Goal: Find specific page/section: Find specific page/section

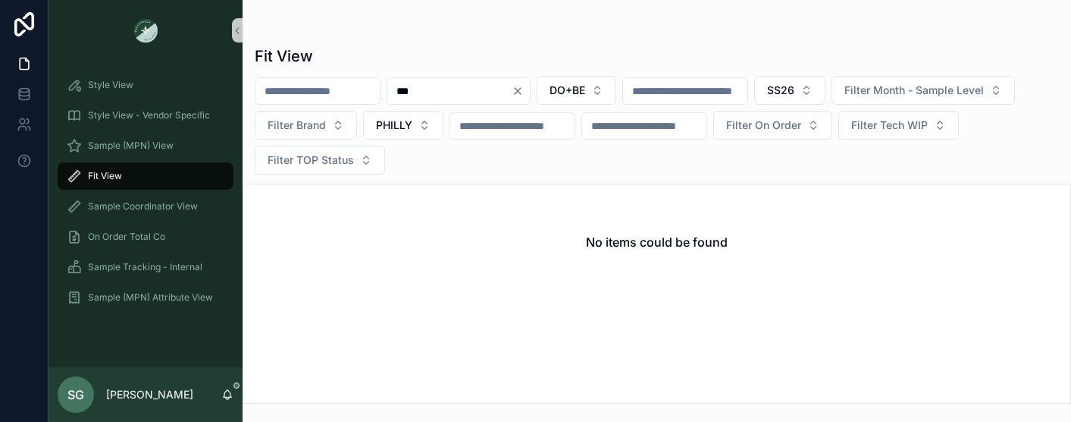
click at [524, 90] on icon "Clear" at bounding box center [518, 91] width 12 height 12
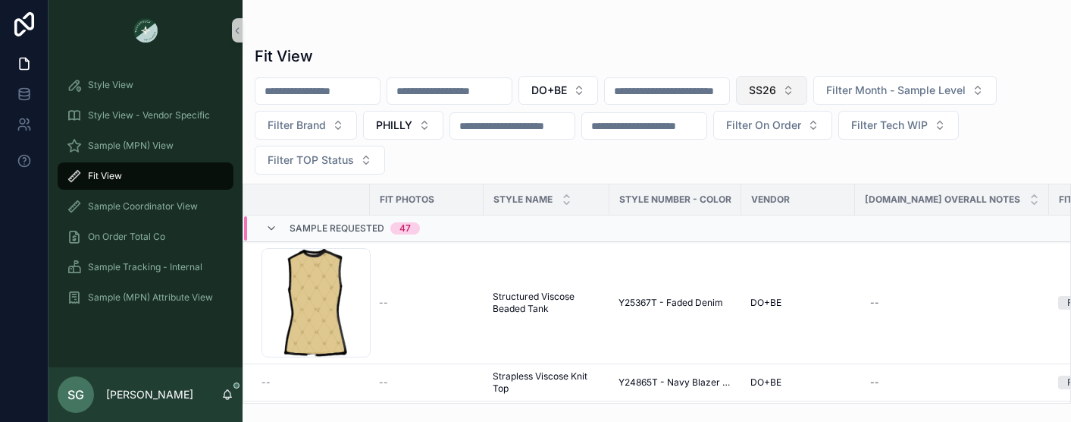
click at [807, 88] on button "SS26" at bounding box center [771, 90] width 71 height 29
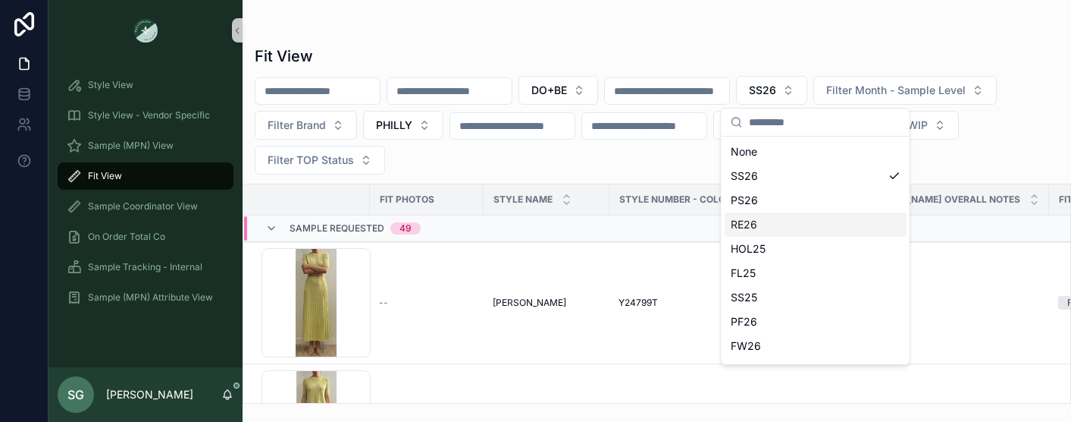
click at [784, 225] on div "RE26" at bounding box center [816, 224] width 182 height 24
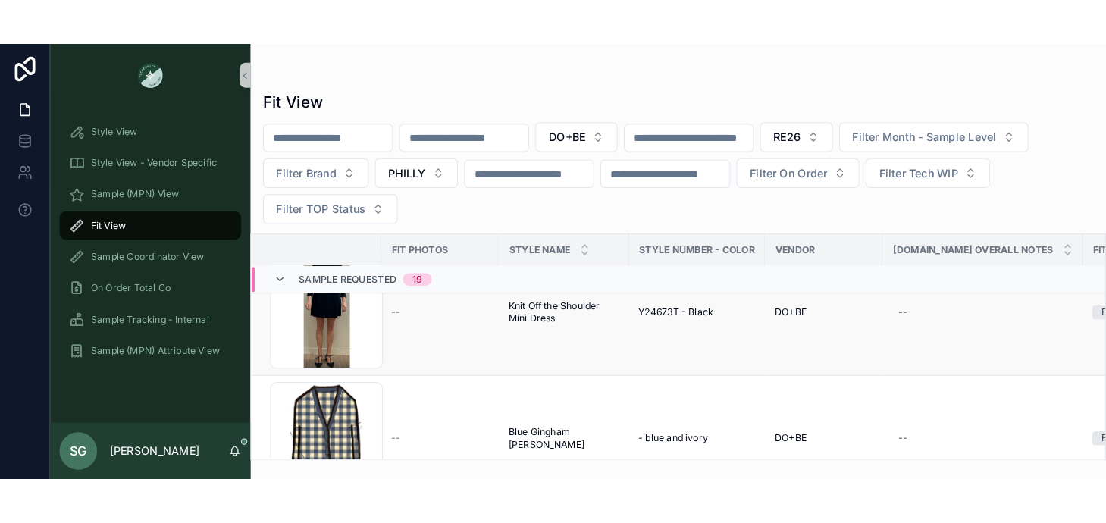
scroll to position [48, 1]
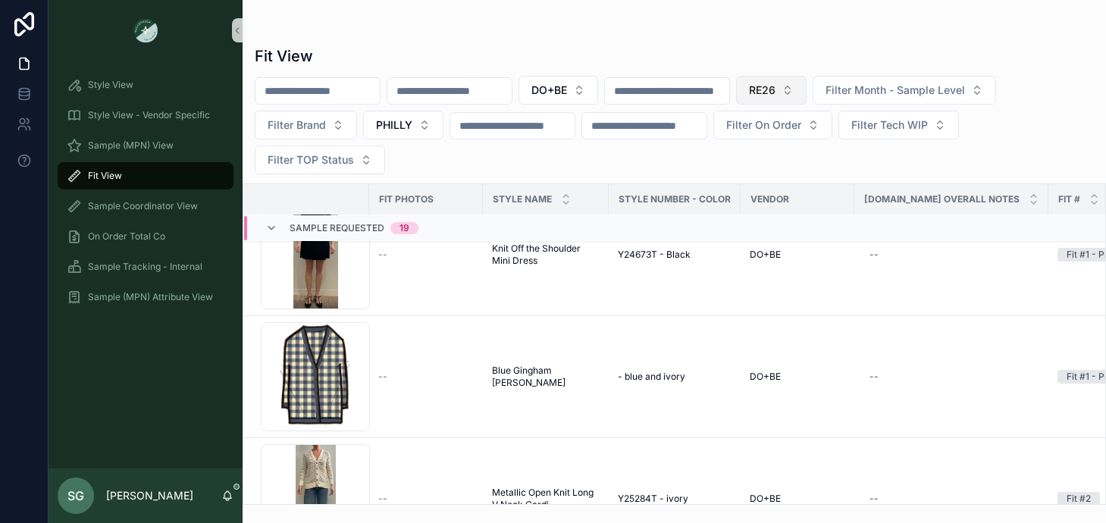
click at [807, 88] on button "RE26" at bounding box center [771, 90] width 71 height 29
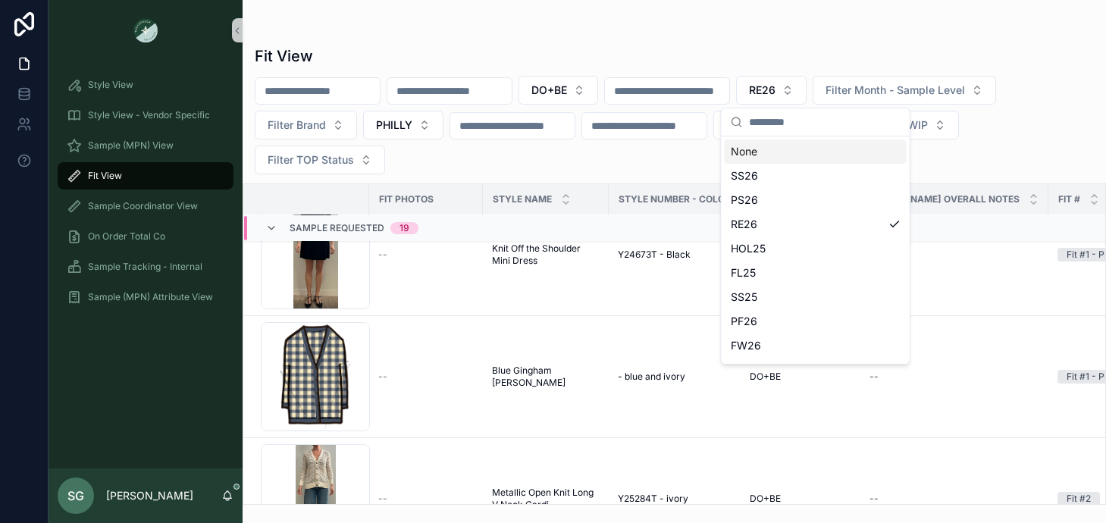
click at [778, 155] on div "None" at bounding box center [816, 151] width 182 height 24
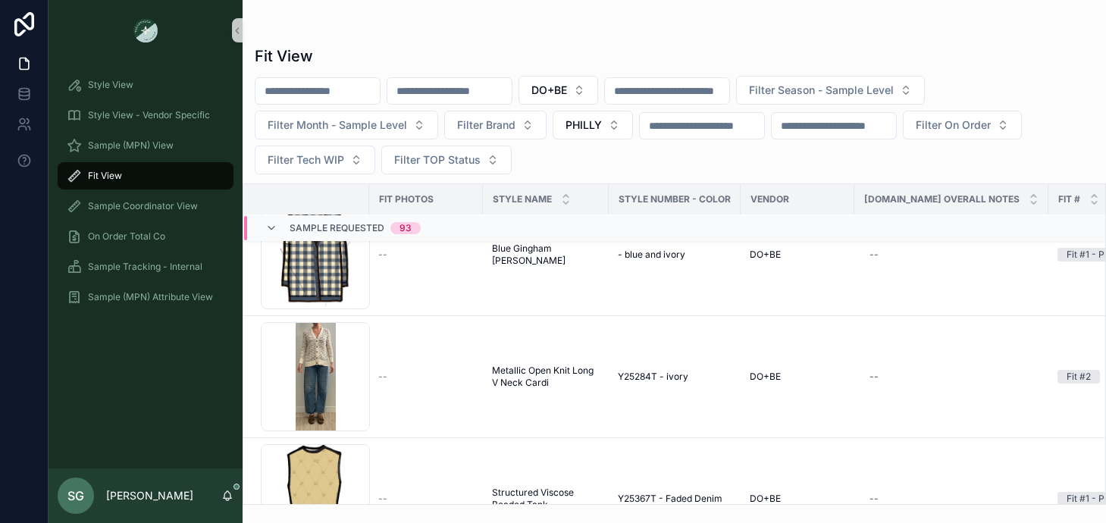
click at [494, 89] on input "scrollable content" at bounding box center [449, 90] width 124 height 21
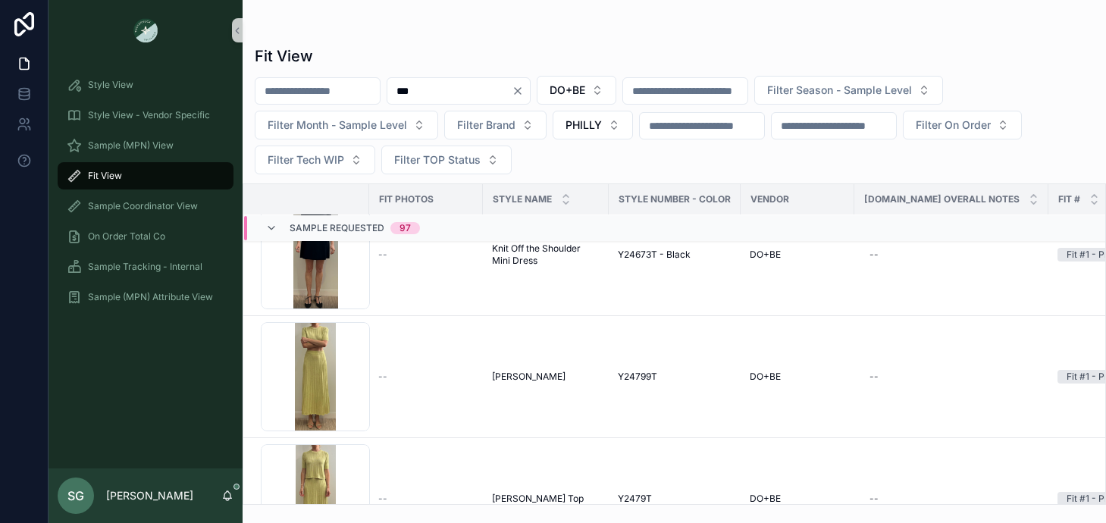
type input "***"
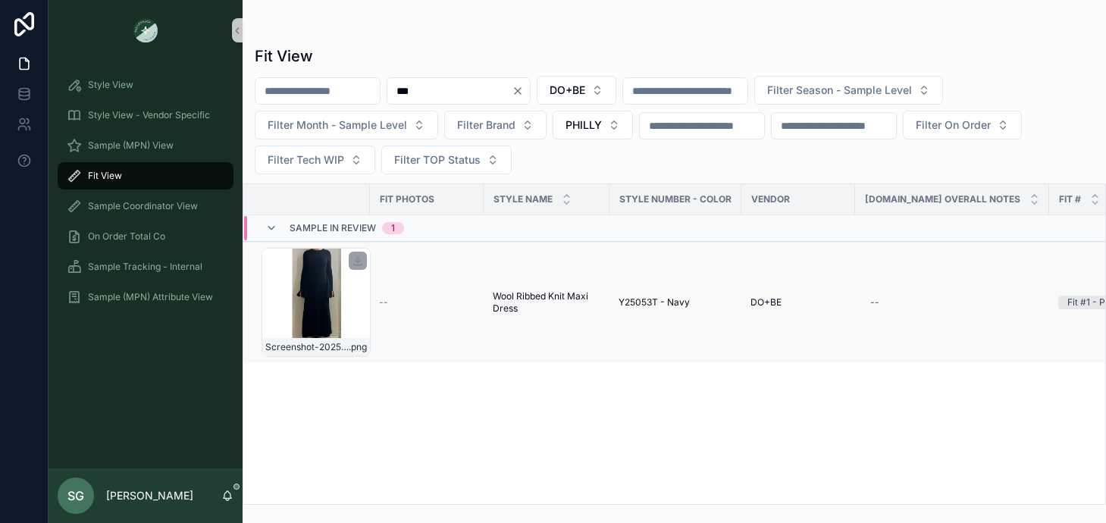
click at [340, 301] on div "Screenshot-2025-08-18-at-10.04.47-AM .png" at bounding box center [316, 302] width 109 height 109
click at [524, 92] on icon "Clear" at bounding box center [518, 91] width 12 height 12
